Goal: Information Seeking & Learning: Learn about a topic

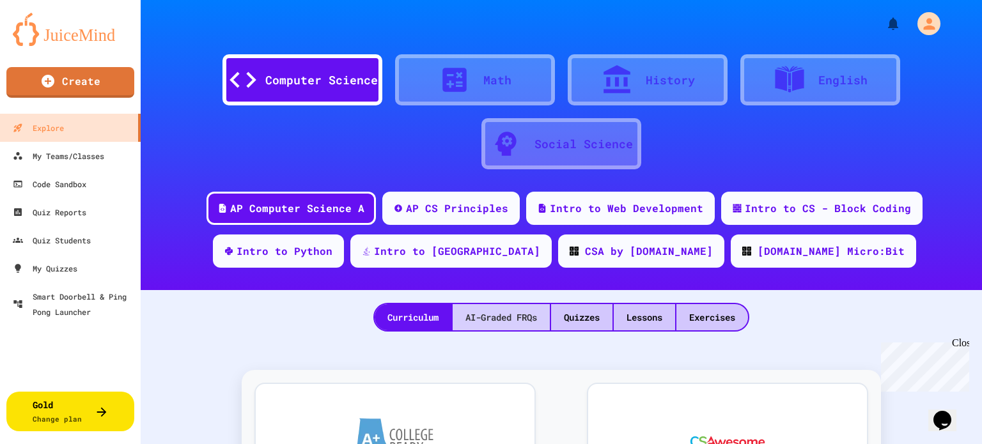
click at [488, 319] on div "AI-Graded FRQs" at bounding box center [501, 317] width 97 height 26
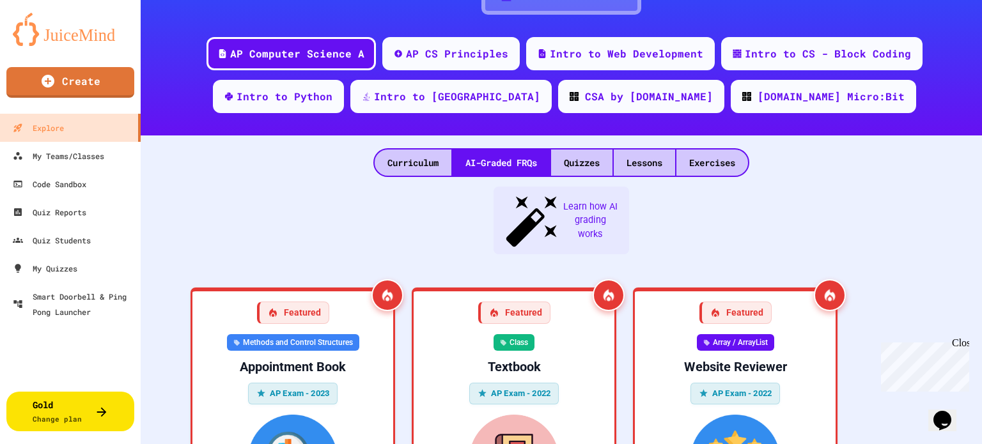
scroll to position [169, 0]
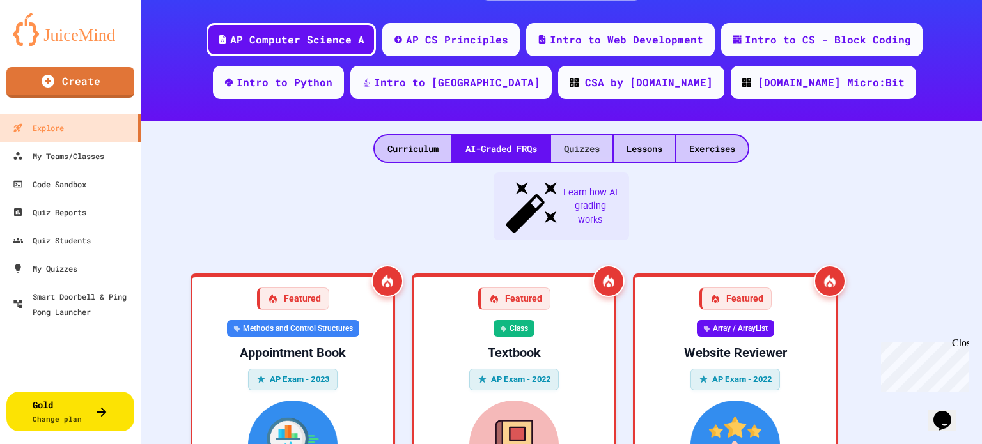
click at [579, 148] on div "Quizzes" at bounding box center [581, 149] width 61 height 26
